Goal: Transaction & Acquisition: Purchase product/service

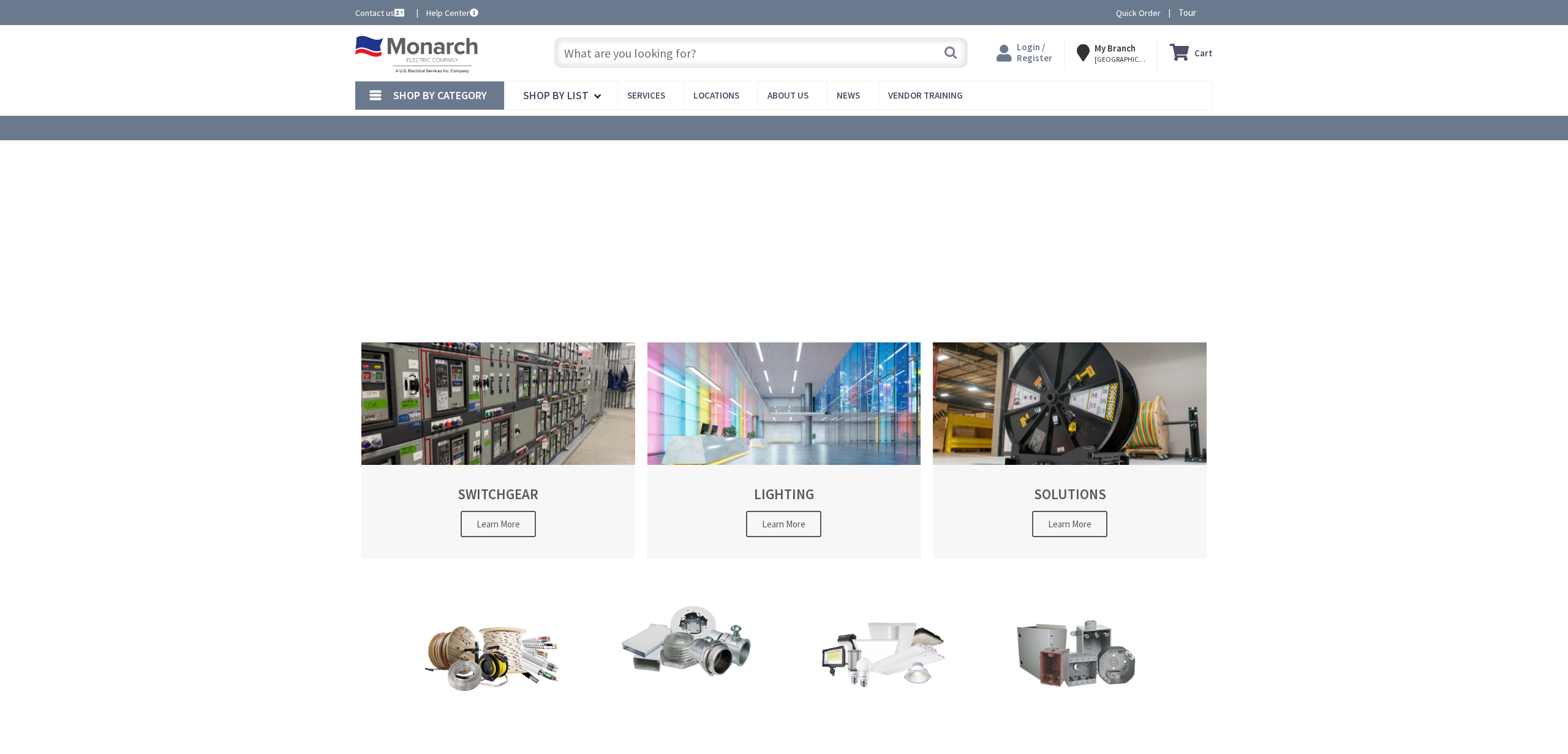
click at [1049, 58] on span "Login / Register" at bounding box center [1034, 53] width 35 height 23
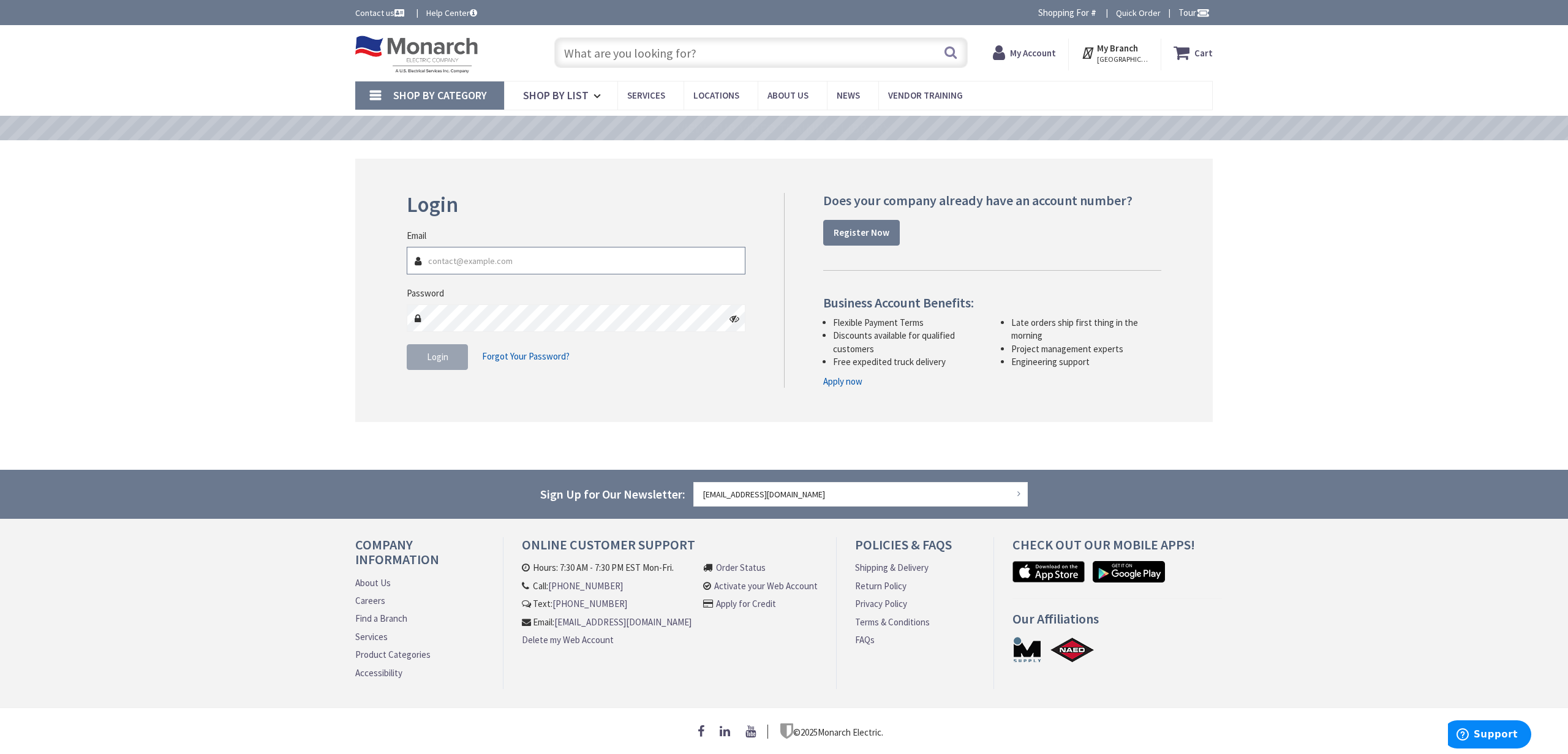
type input "pat@spirellielectric.com"
click at [448, 353] on button "Login" at bounding box center [437, 357] width 61 height 26
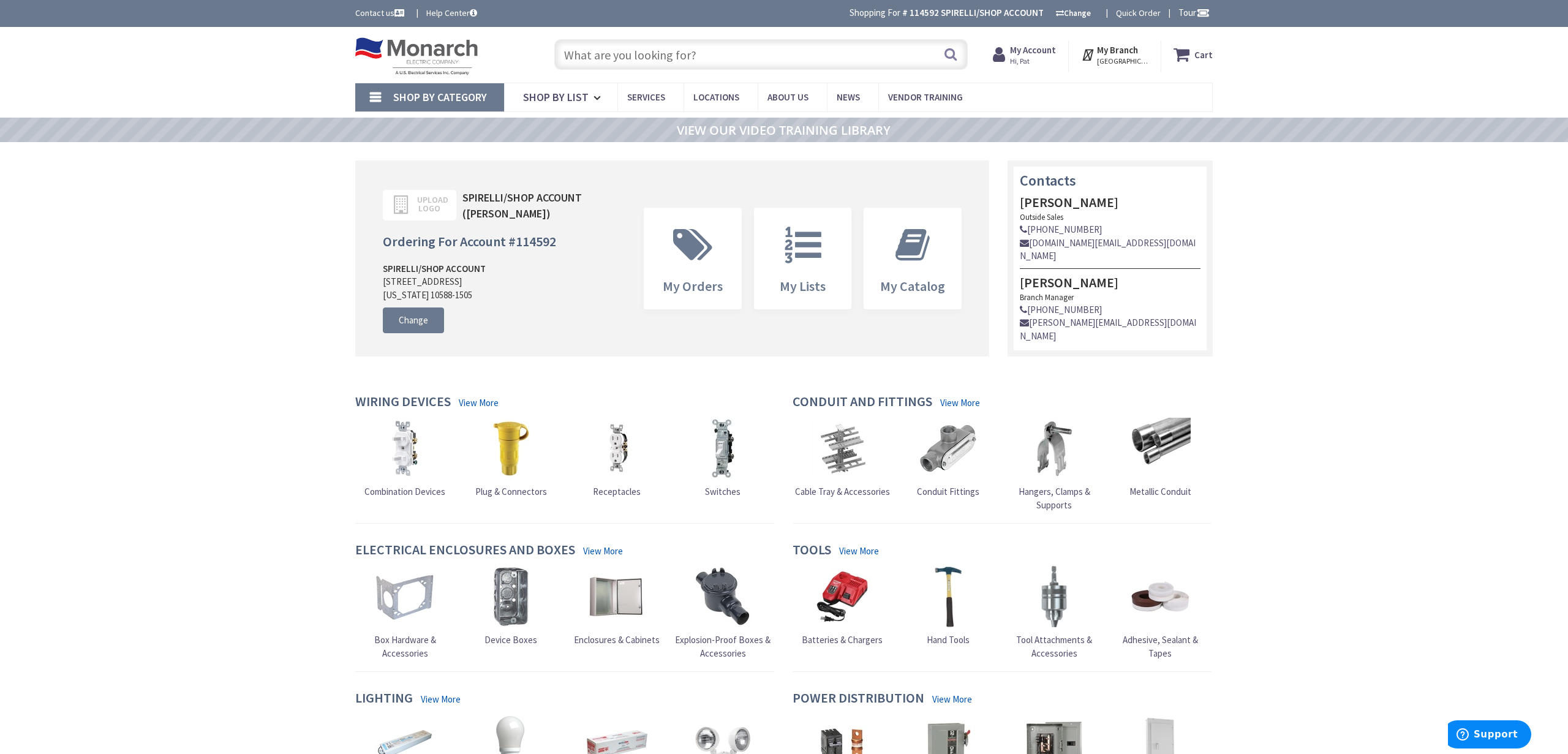
drag, startPoint x: 653, startPoint y: 66, endPoint x: 658, endPoint y: 81, distance: 15.8
click at [653, 66] on input "text" at bounding box center [761, 54] width 413 height 30
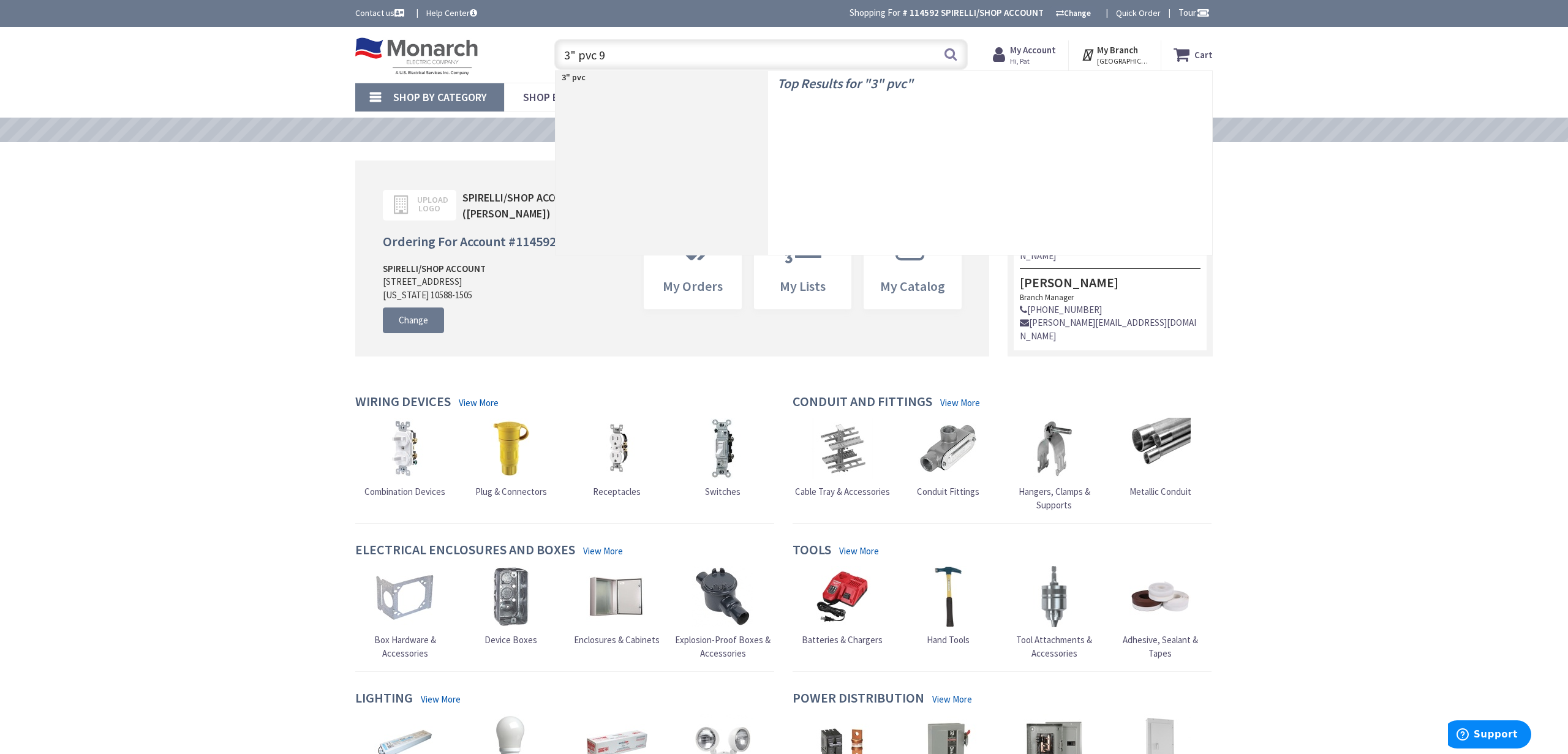
type input "3" pvc 90"
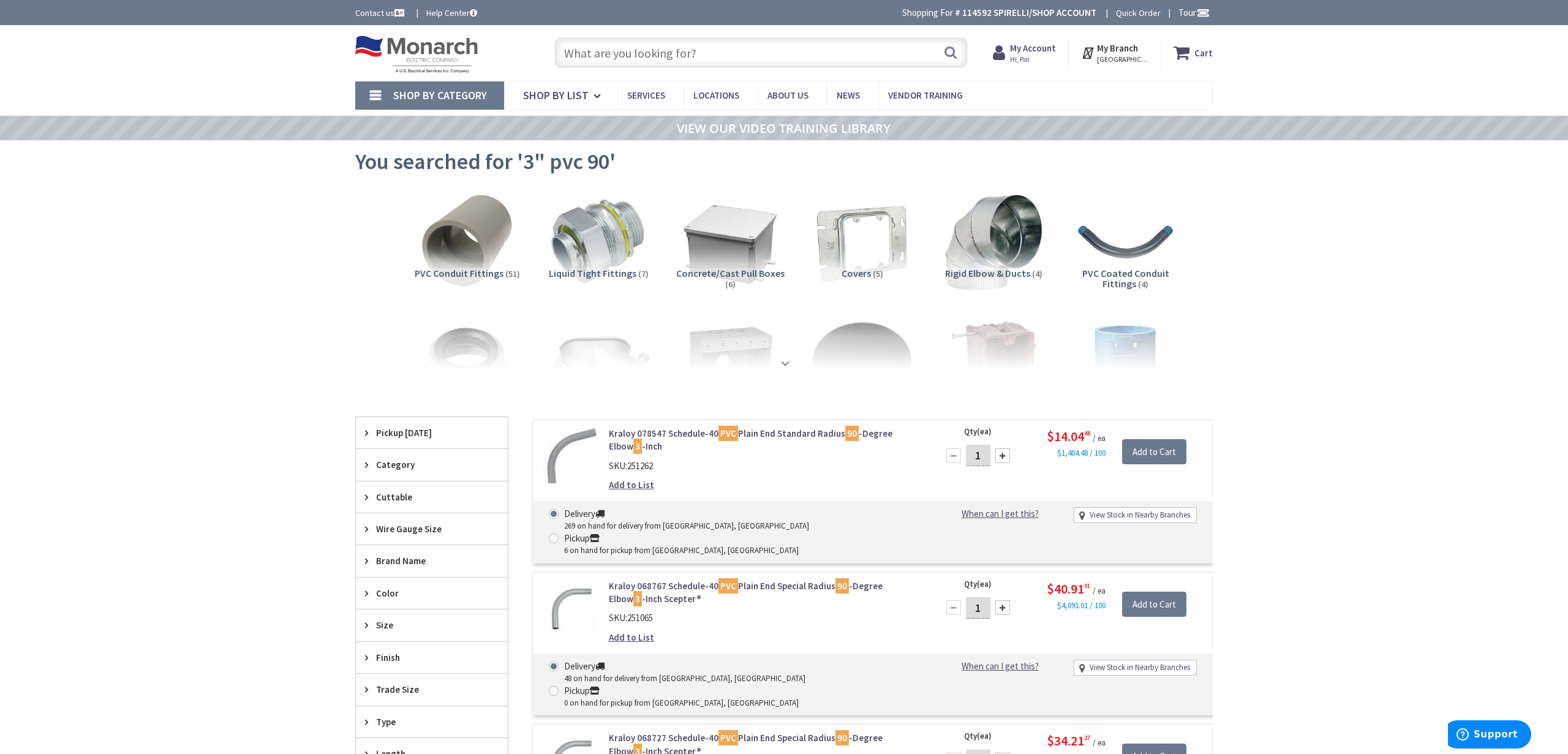
click at [784, 362] on strong at bounding box center [785, 363] width 15 height 13
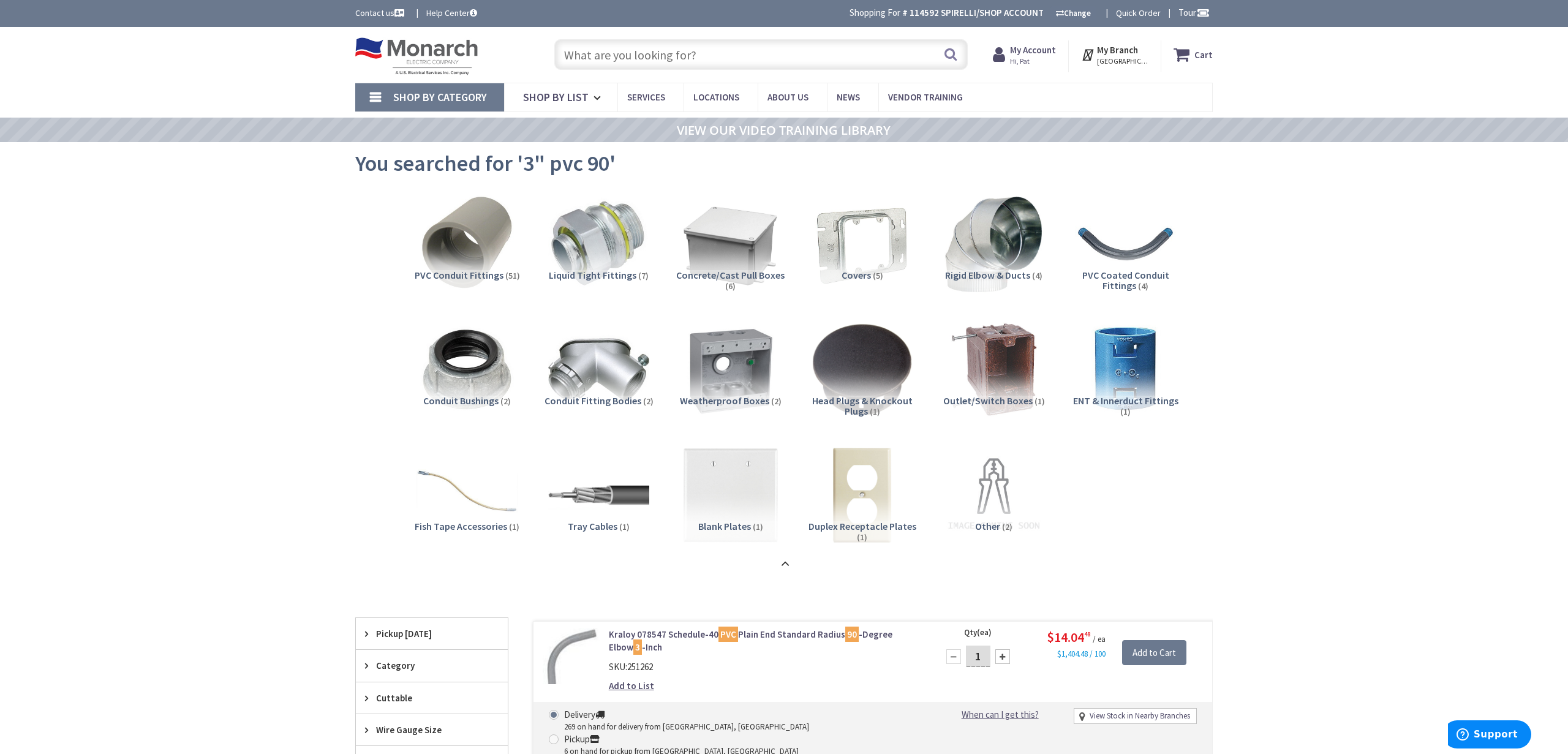
click at [776, 49] on input "text" at bounding box center [761, 54] width 413 height 30
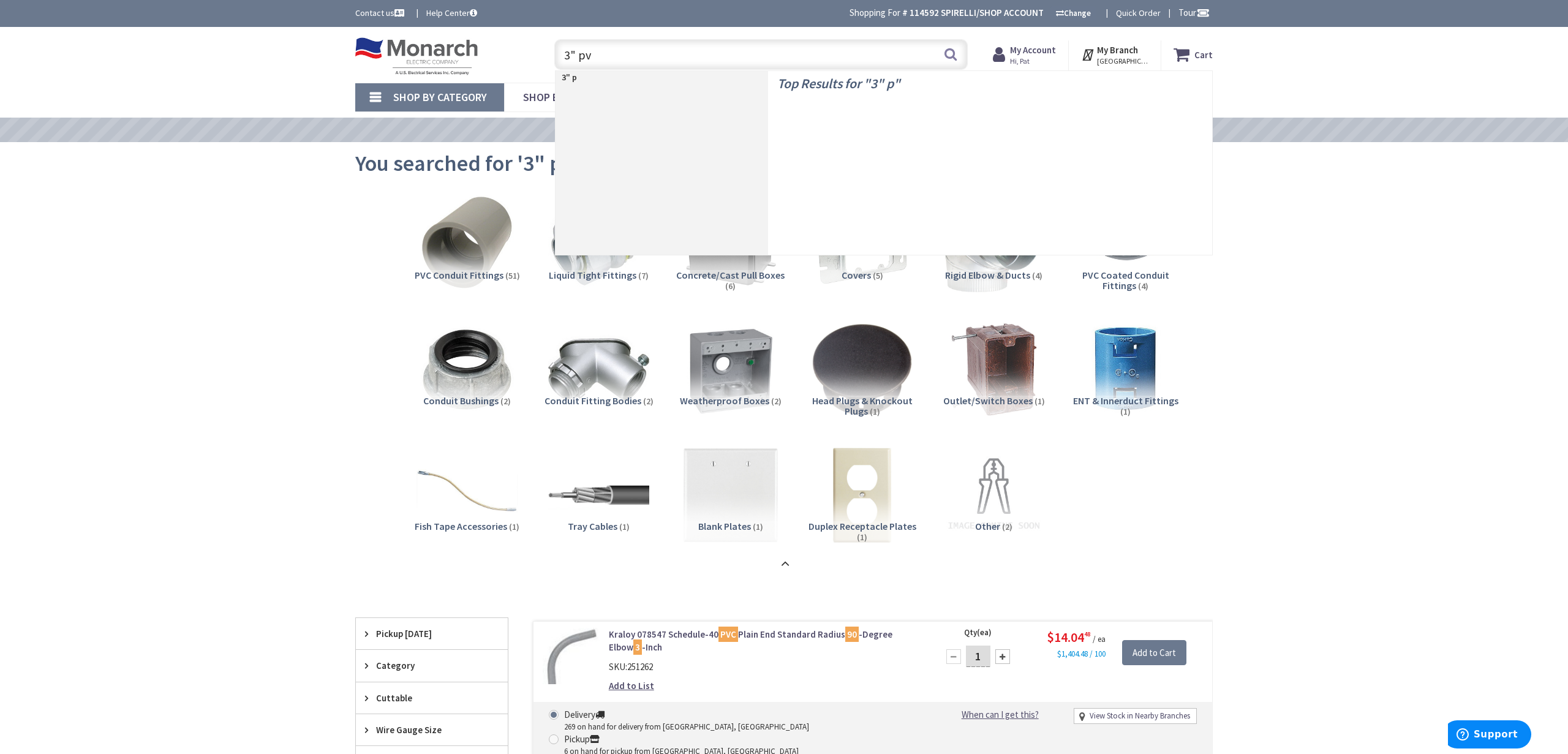
type input "3" pvc"
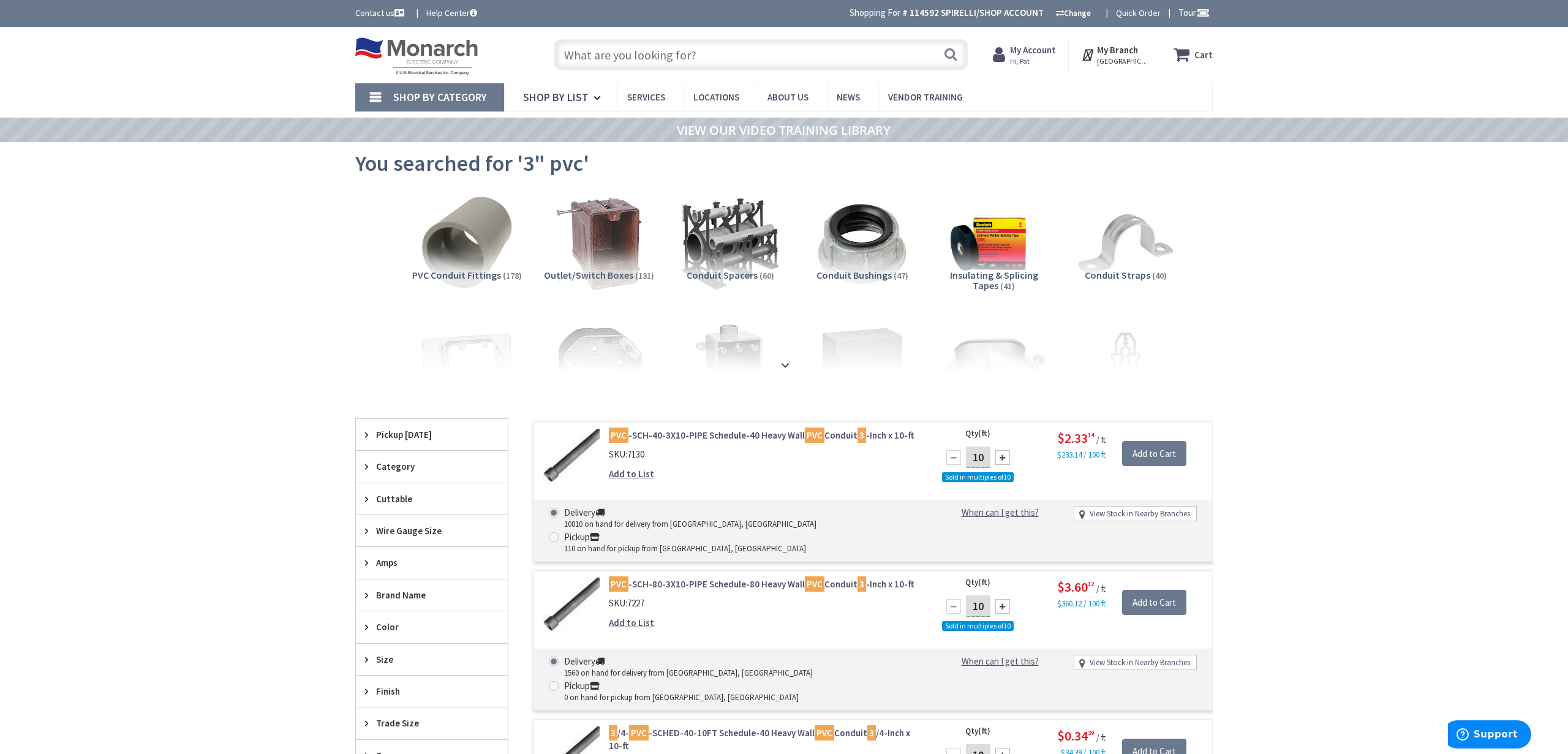
click at [677, 57] on input "text" at bounding box center [761, 54] width 413 height 30
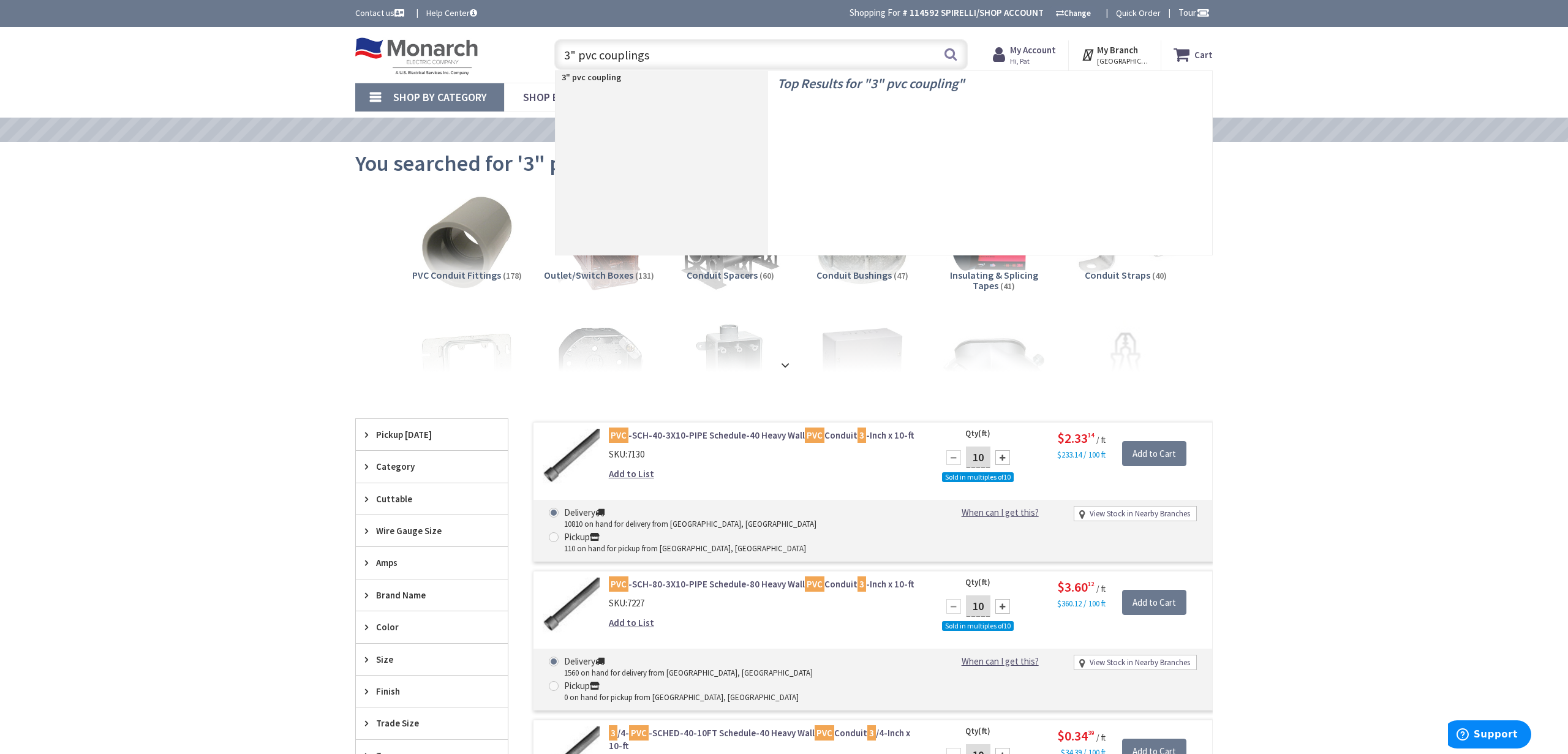
type input "3" pvc couplings"
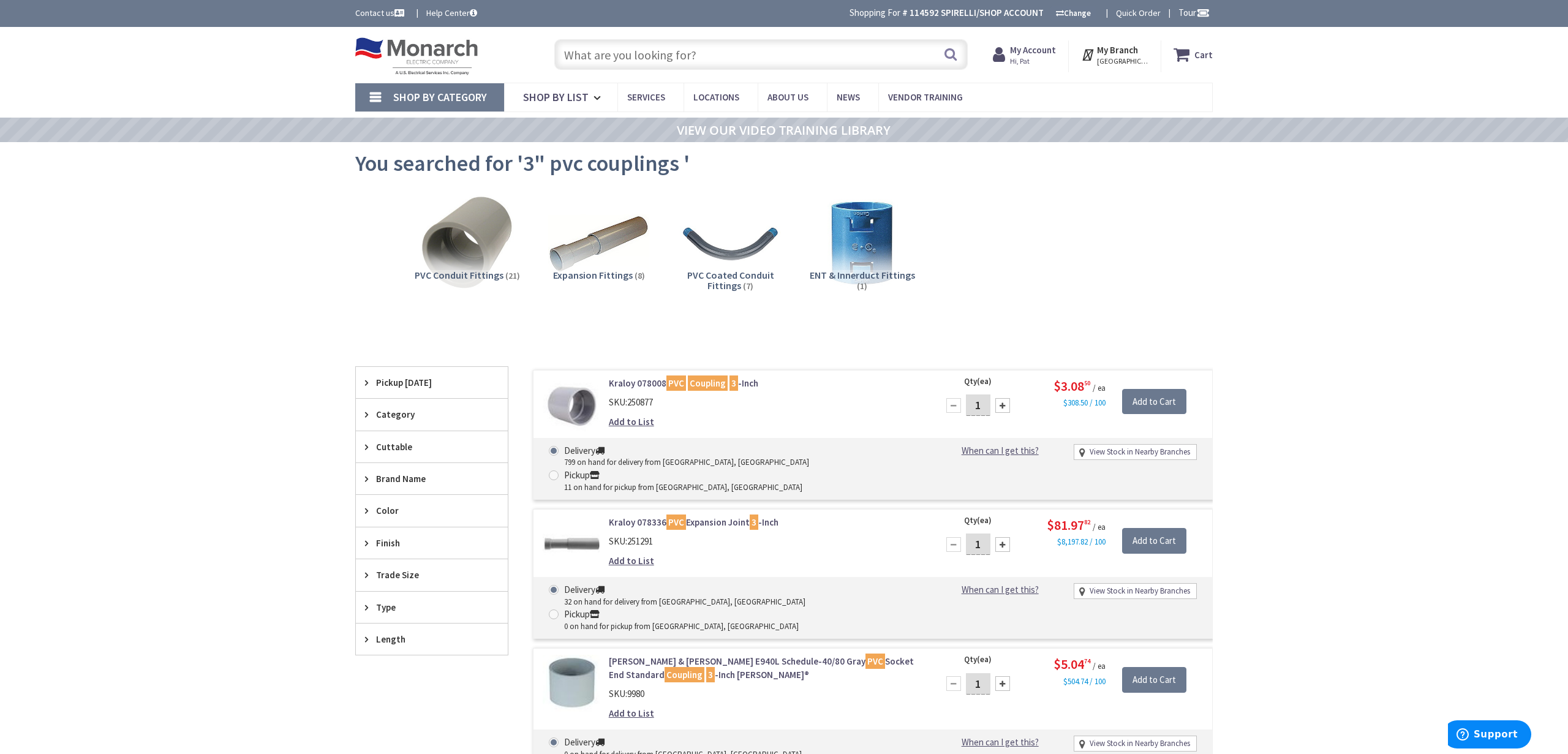
click at [695, 64] on input "text" at bounding box center [761, 54] width 413 height 30
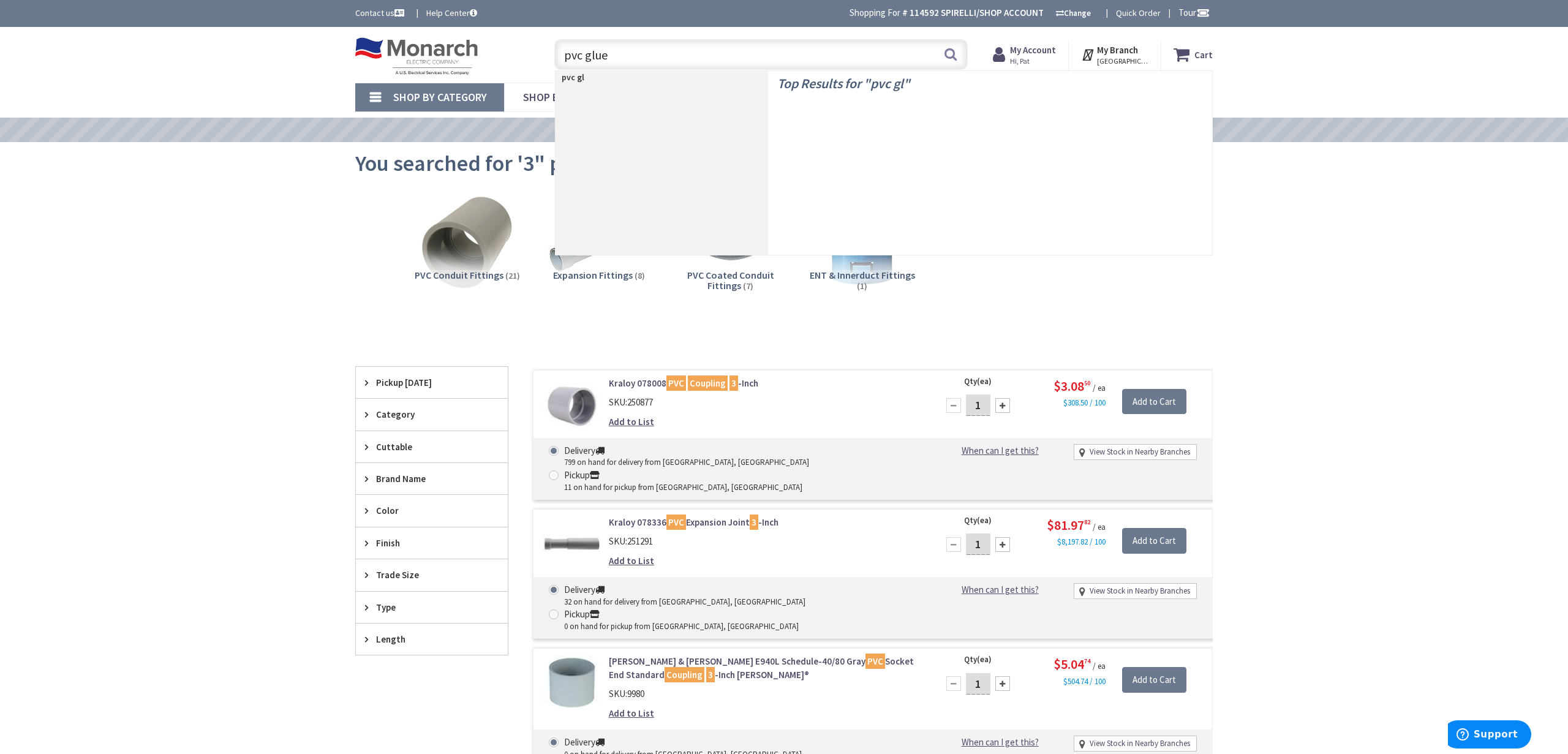
type input "pvc glue"
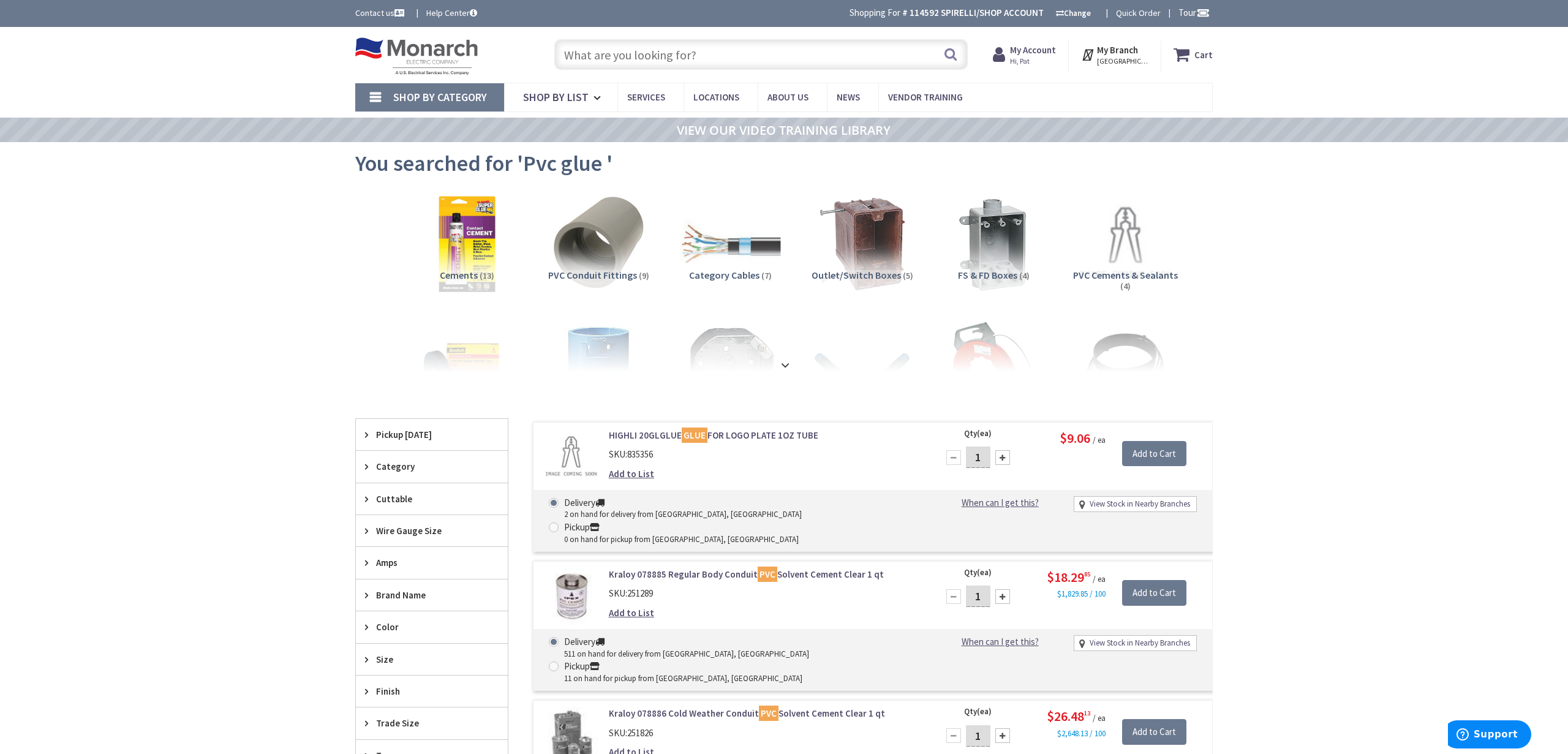
click at [690, 59] on input "text" at bounding box center [761, 54] width 413 height 30
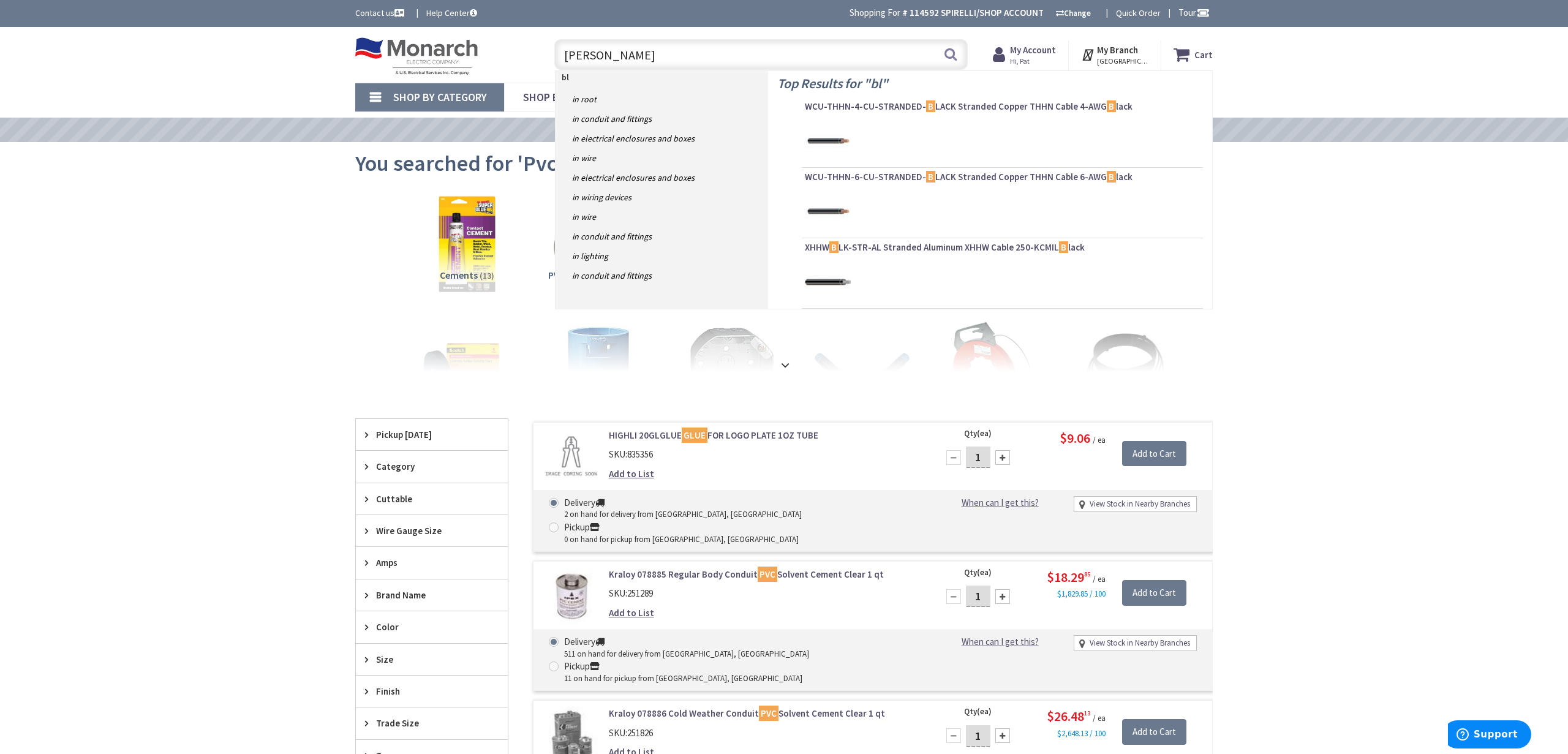
type input "blind"
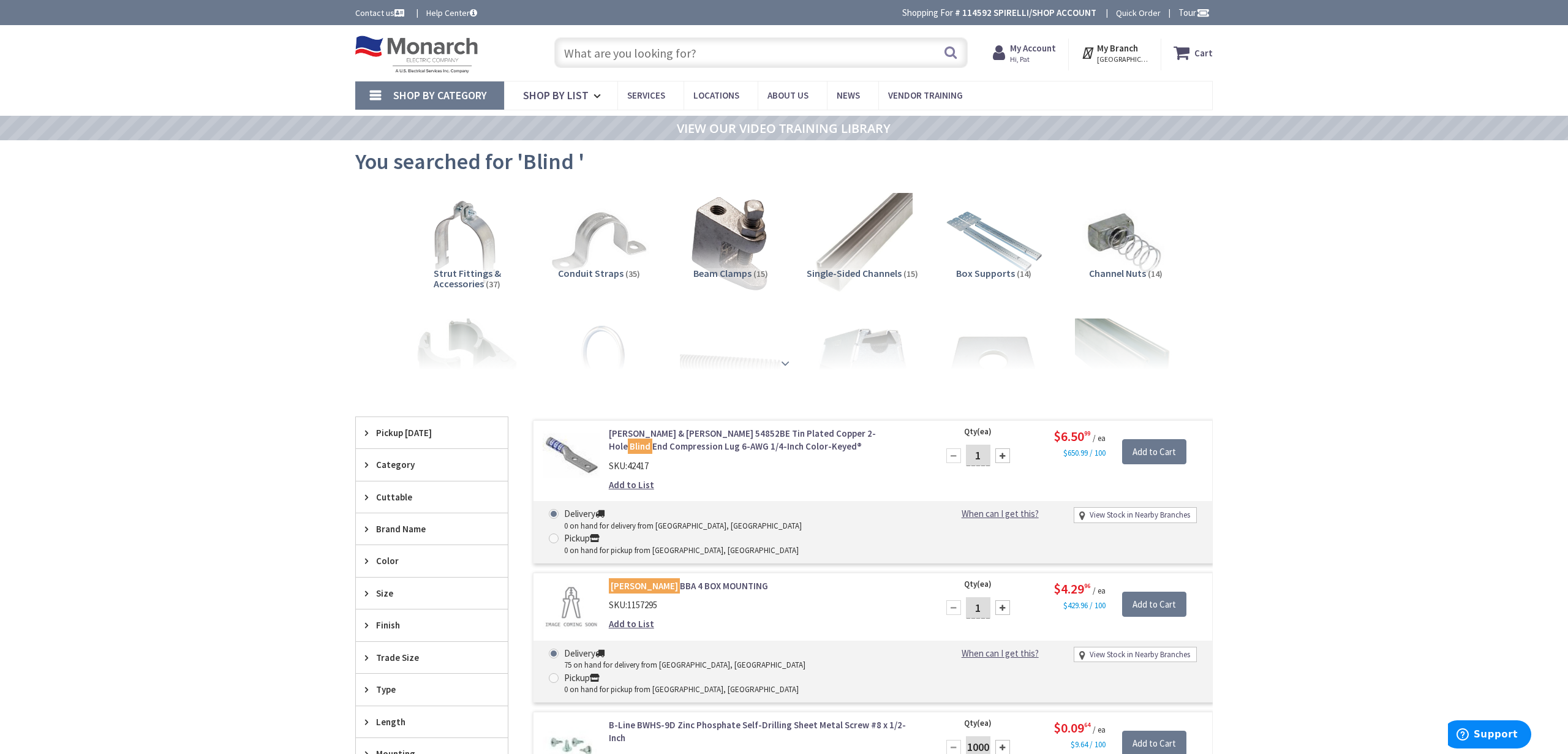
click at [786, 363] on strong at bounding box center [785, 363] width 15 height 13
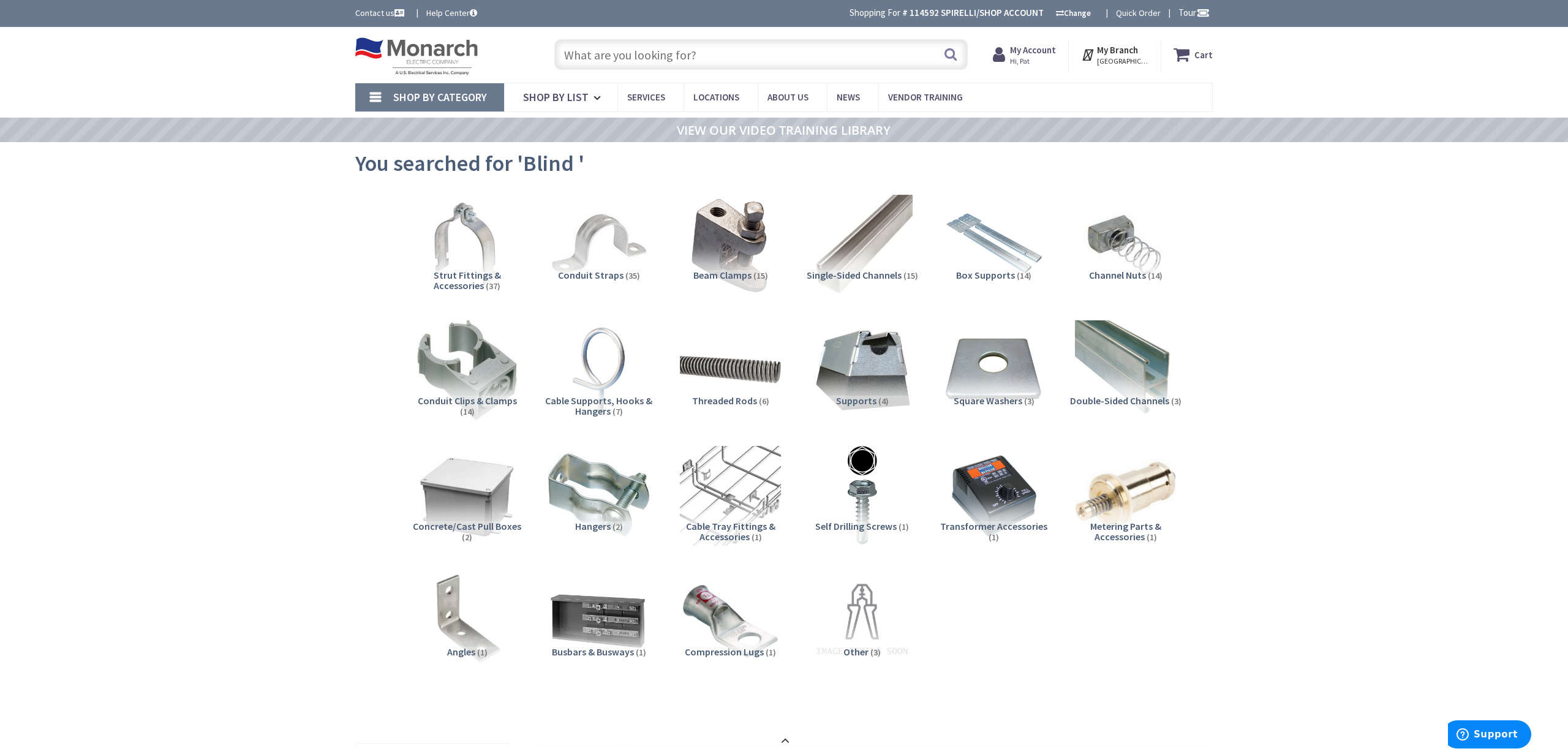
click at [712, 60] on input "text" at bounding box center [761, 54] width 413 height 30
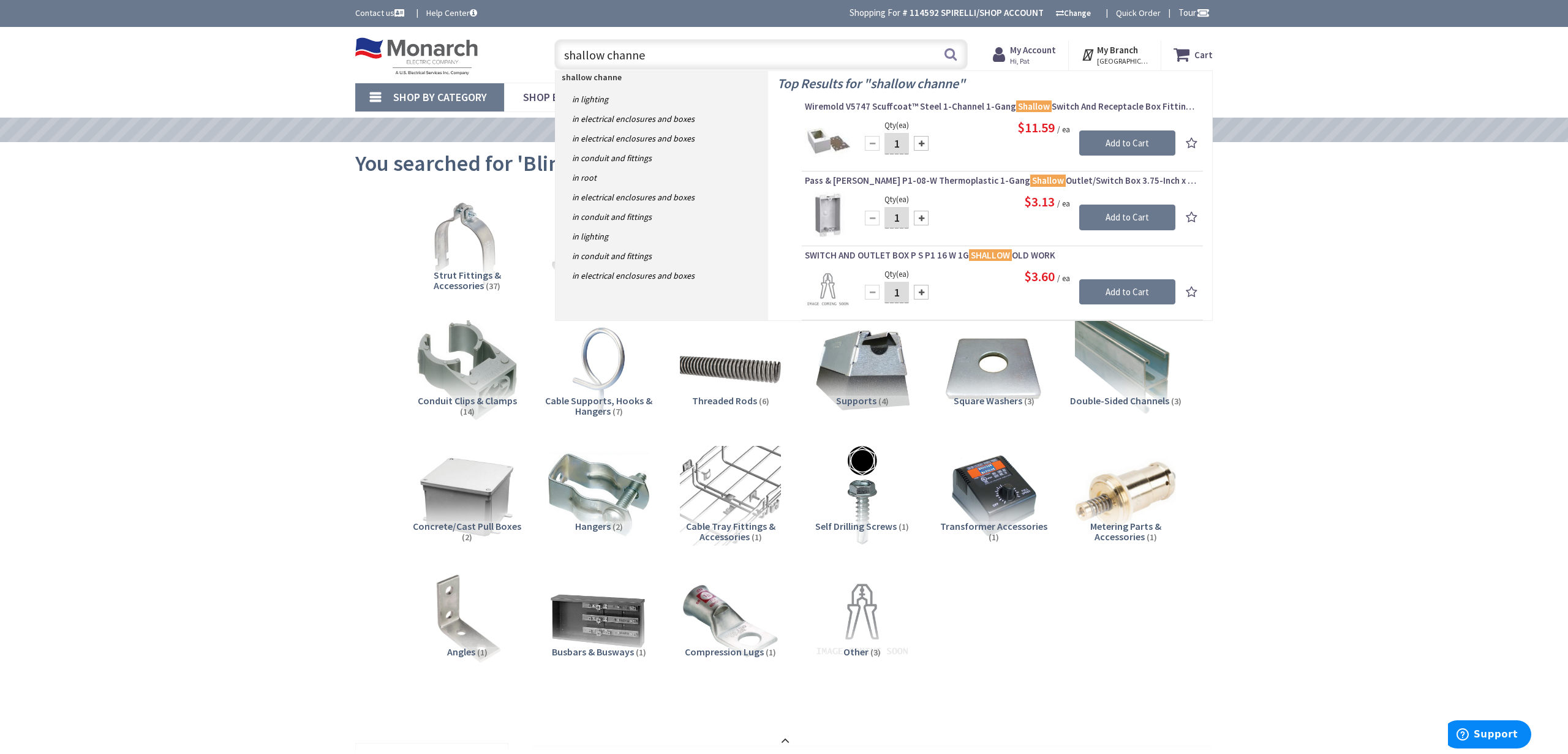
type input "shallow channel"
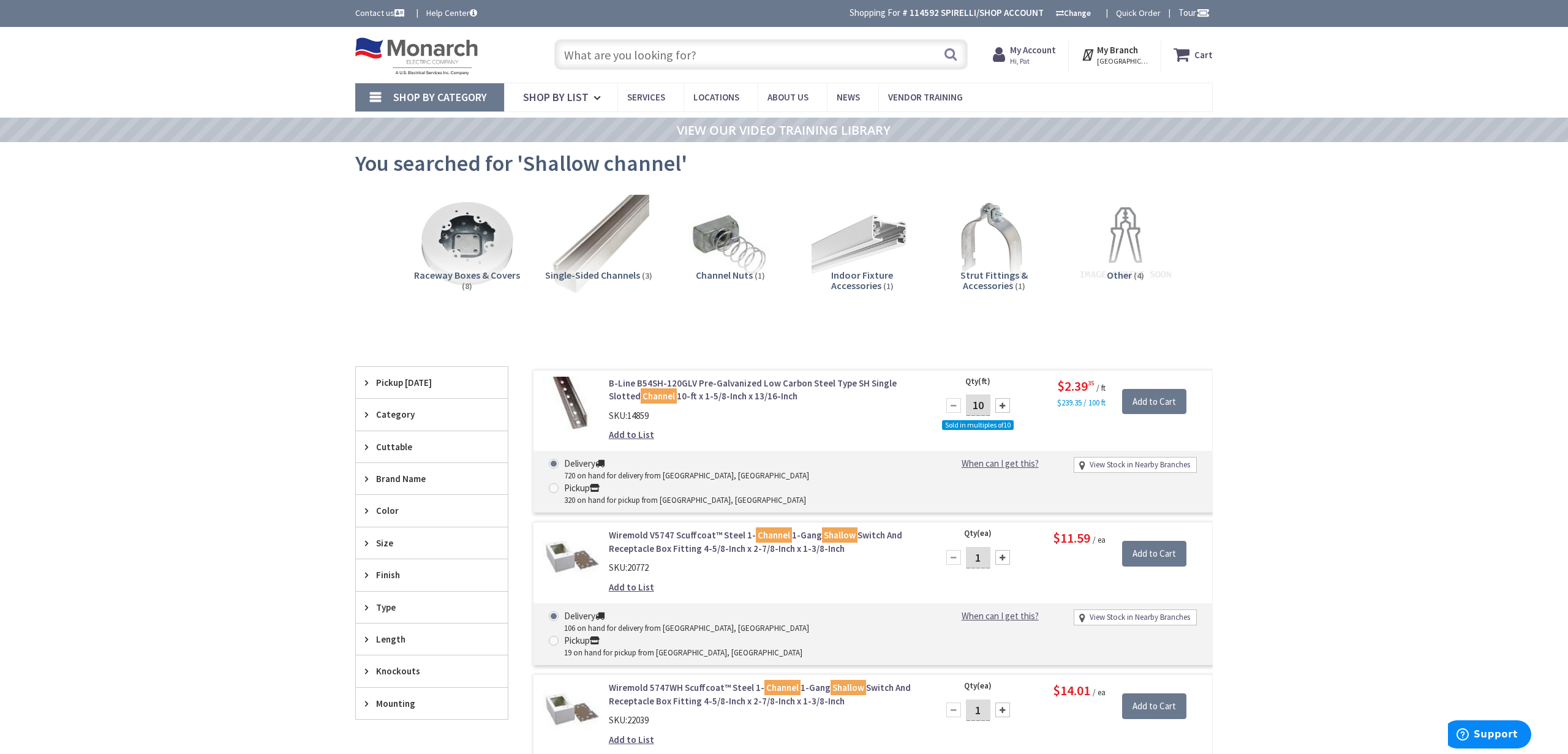
drag, startPoint x: 720, startPoint y: 68, endPoint x: 723, endPoint y: 59, distance: 9.5
click at [722, 66] on input "text" at bounding box center [761, 54] width 413 height 30
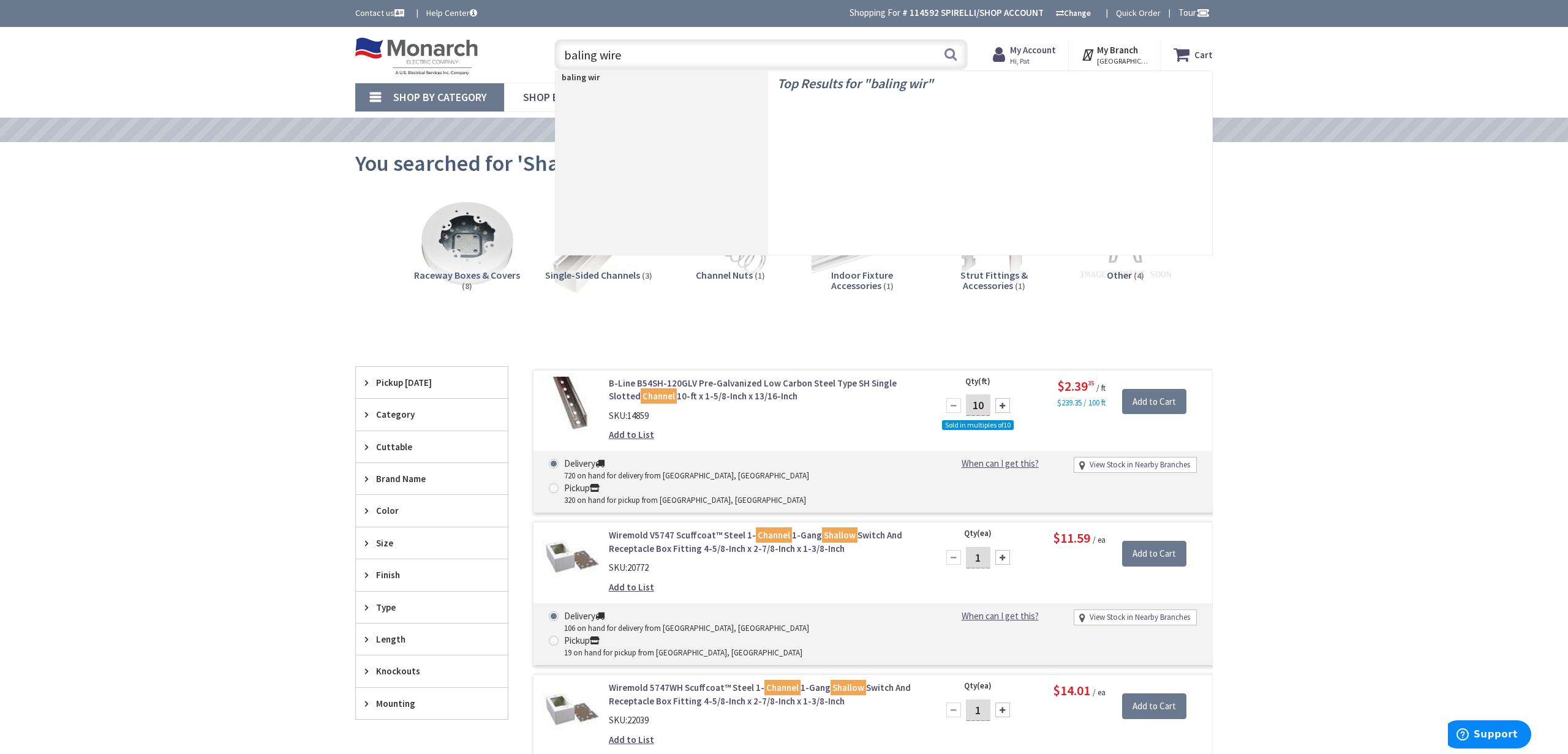
type input "baling wire"
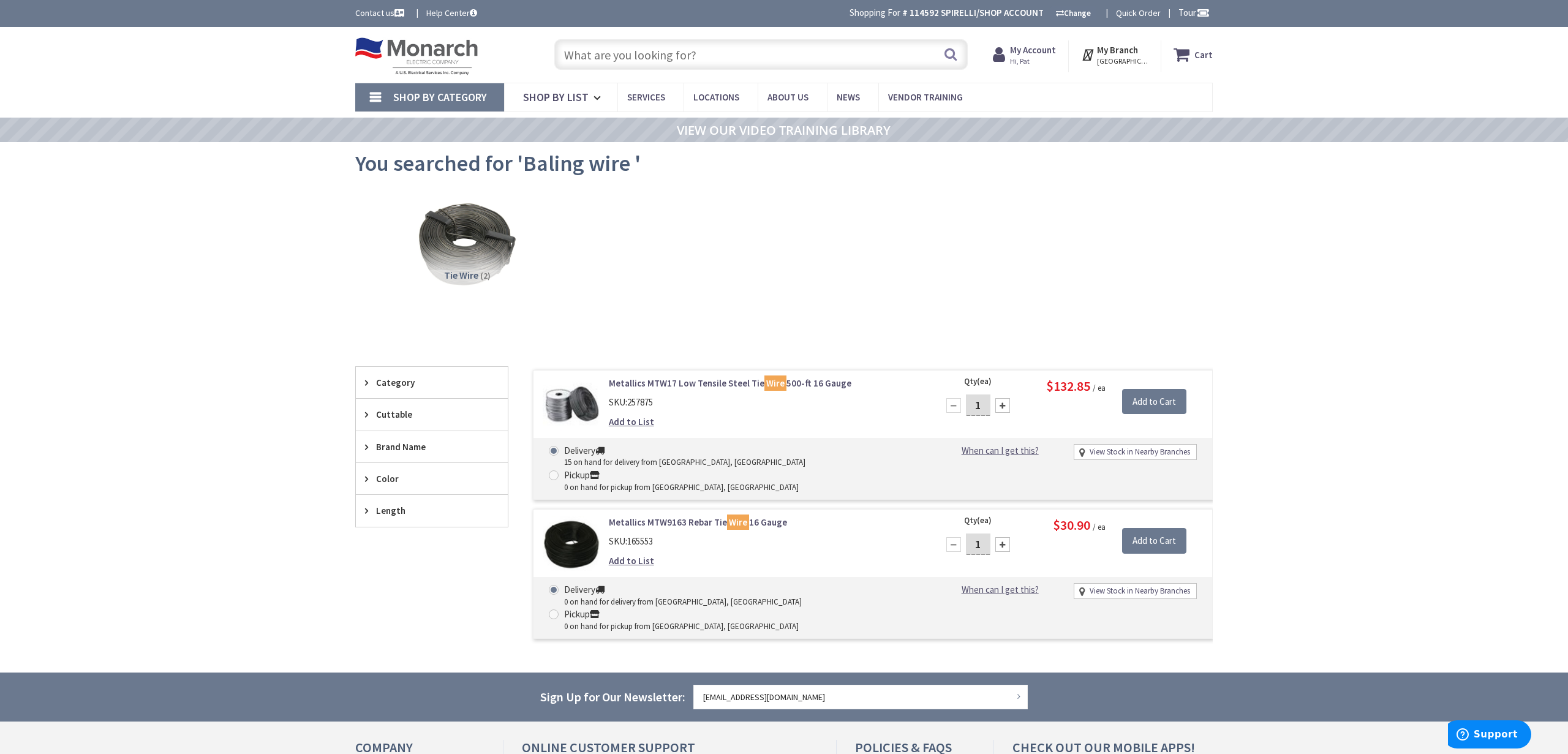
drag, startPoint x: 703, startPoint y: 53, endPoint x: 711, endPoint y: 55, distance: 8.2
click at [703, 53] on input "text" at bounding box center [761, 54] width 413 height 30
drag, startPoint x: 698, startPoint y: 54, endPoint x: 467, endPoint y: 23, distance: 233.1
click at [467, 23] on body "Accessibility Screen-Reader Guide, Feedback, and Issue Reporting | New window L…" at bounding box center [784, 477] width 1568 height 955
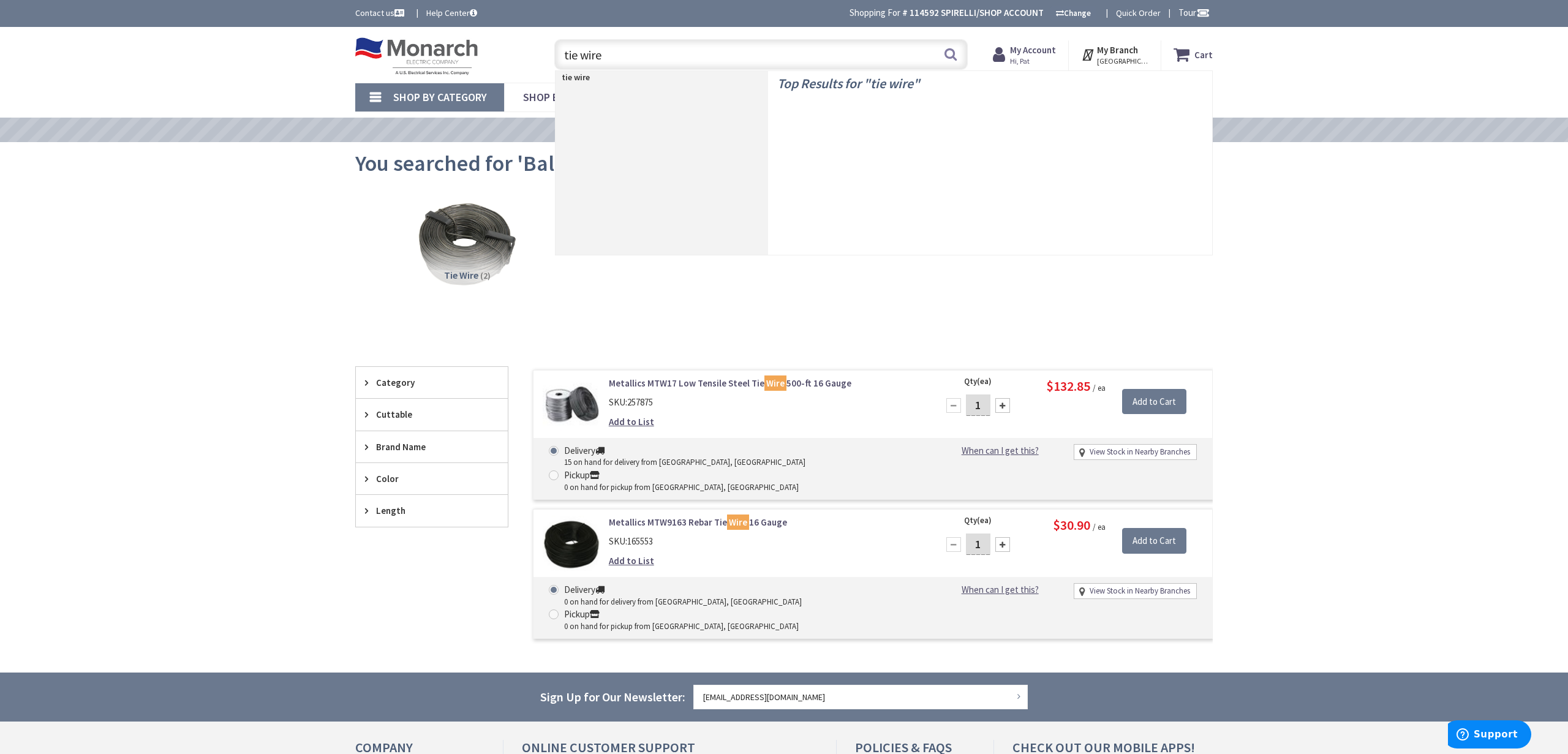
type input "tie wire"
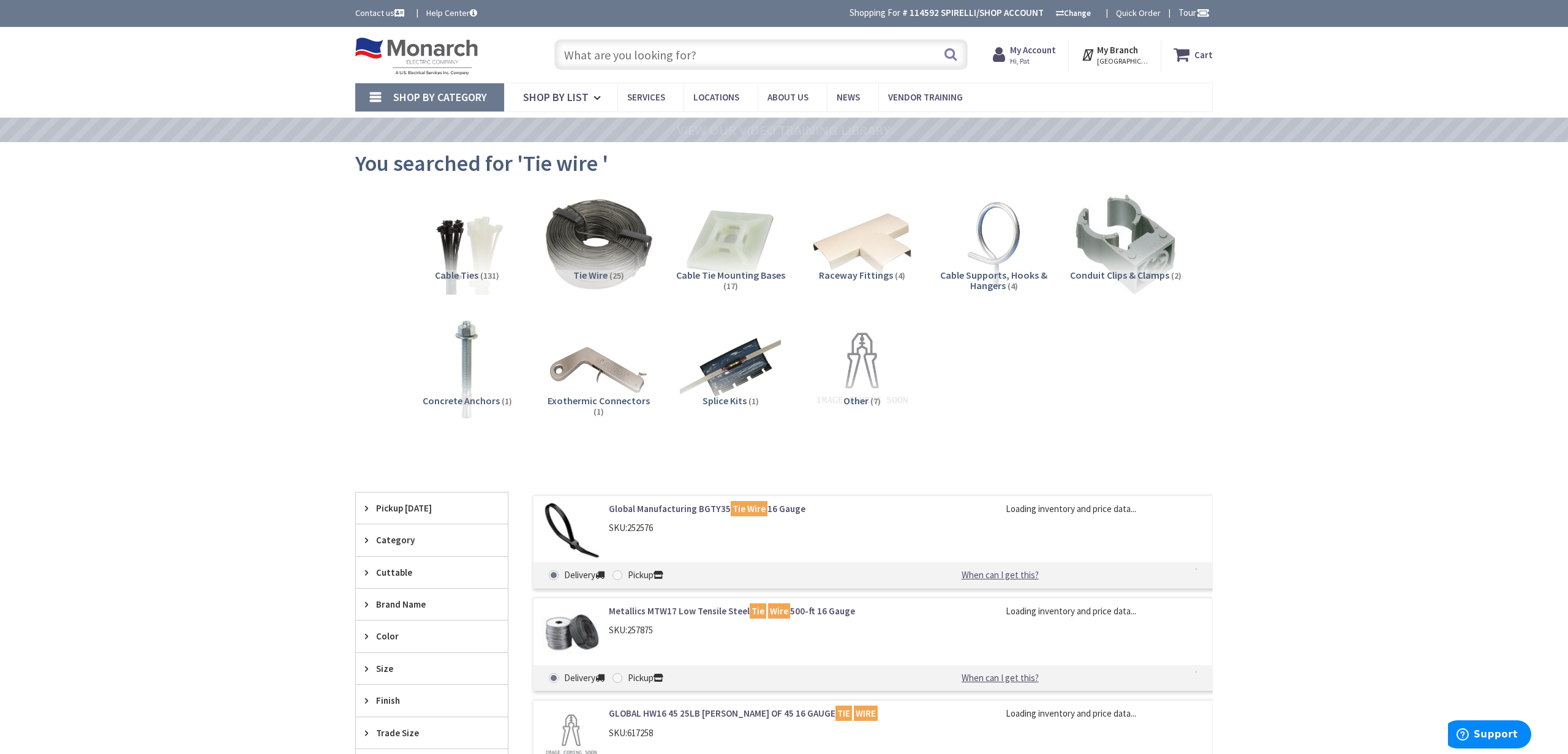
click at [606, 263] on img at bounding box center [598, 244] width 111 height 111
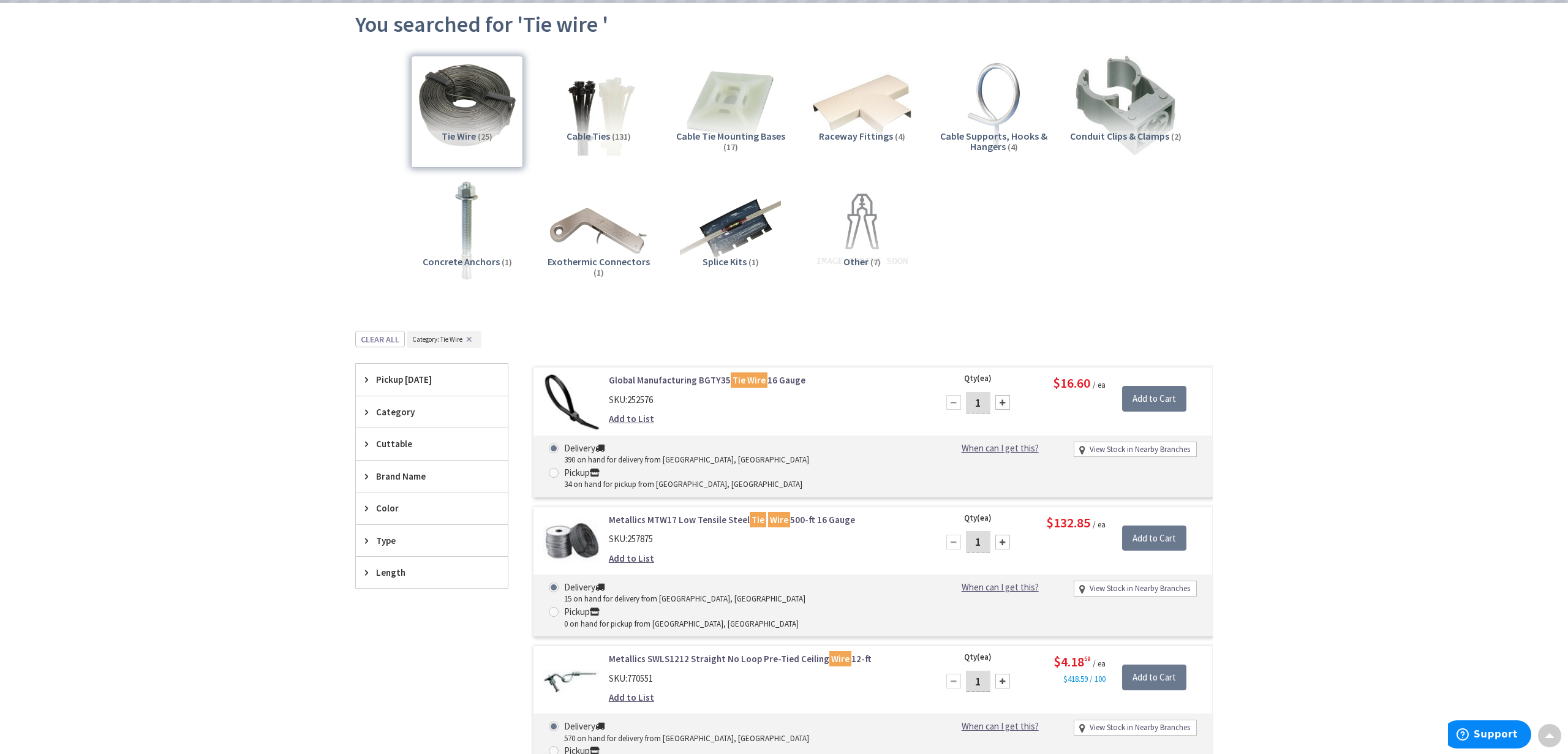
scroll to position [125, 0]
